Goal: Book appointment/travel/reservation

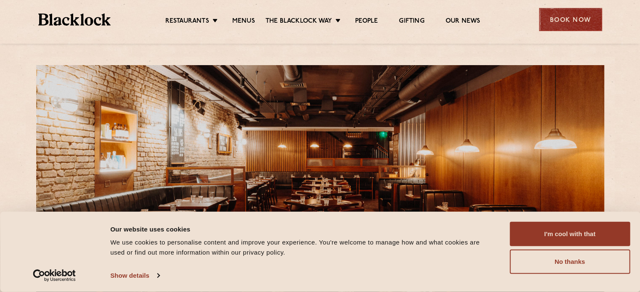
click at [558, 17] on div "Book Now" at bounding box center [570, 19] width 63 height 23
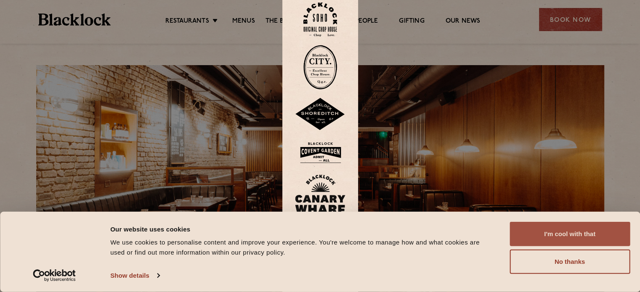
click at [561, 236] on button "I'm cool with that" at bounding box center [569, 234] width 120 height 24
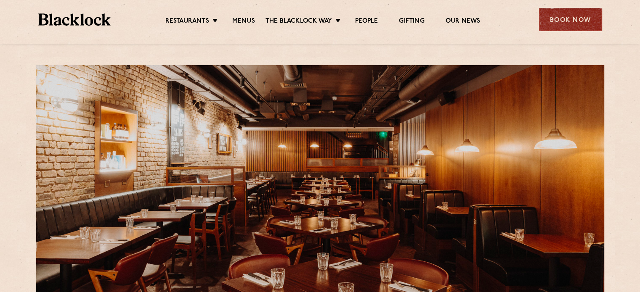
click at [586, 19] on div "Book Now" at bounding box center [570, 19] width 63 height 23
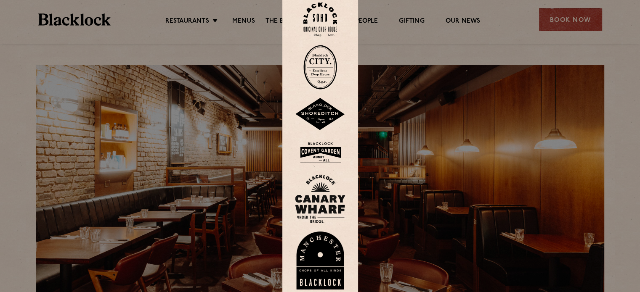
click at [327, 154] on img at bounding box center [320, 152] width 50 height 27
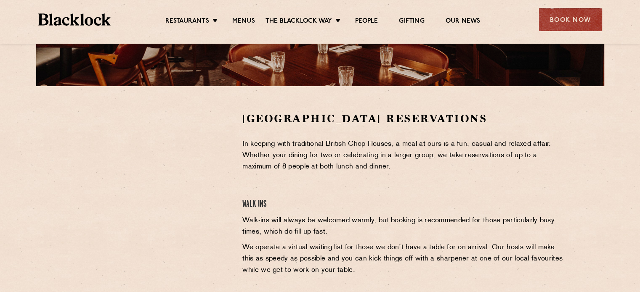
scroll to position [226, 0]
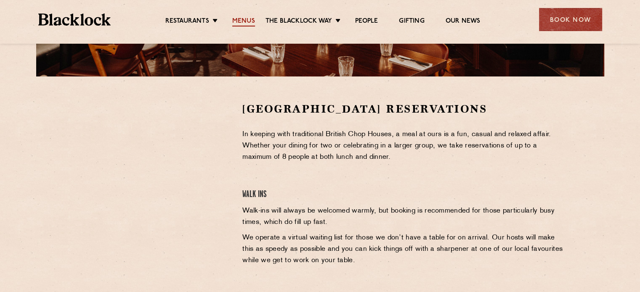
click at [244, 21] on link "Menus" at bounding box center [243, 21] width 23 height 9
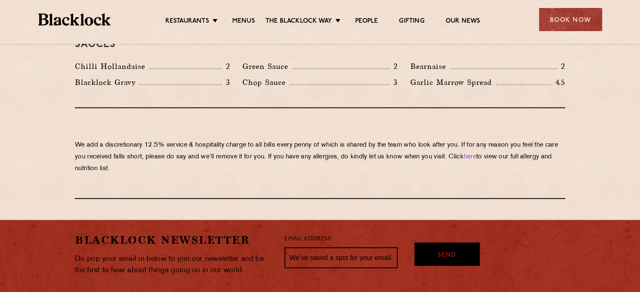
scroll to position [389, 0]
